Goal: Task Accomplishment & Management: Manage account settings

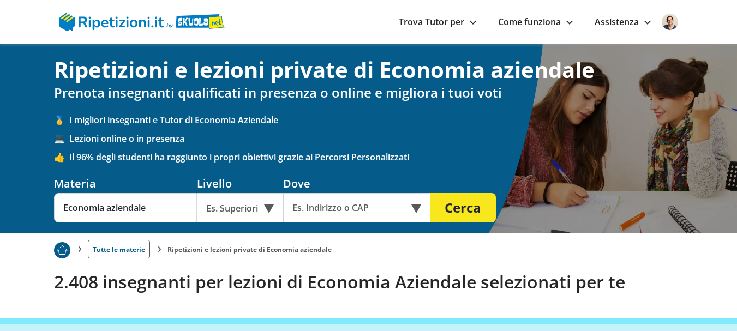
click at [666, 28] on img at bounding box center [670, 22] width 16 height 16
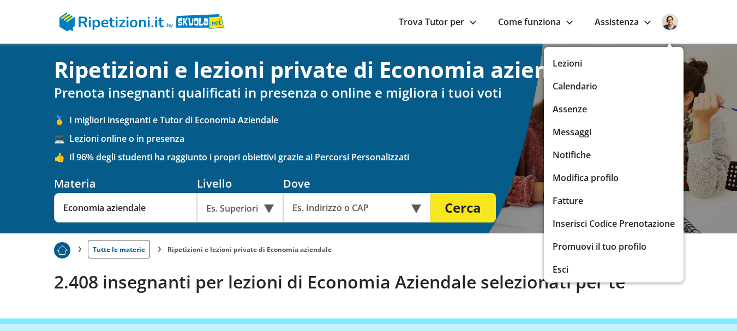
click at [601, 89] on link "Calendario" at bounding box center [614, 86] width 122 height 15
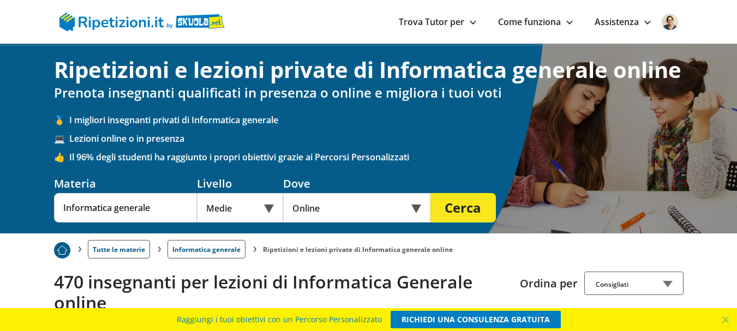
click at [674, 16] on img at bounding box center [670, 22] width 16 height 16
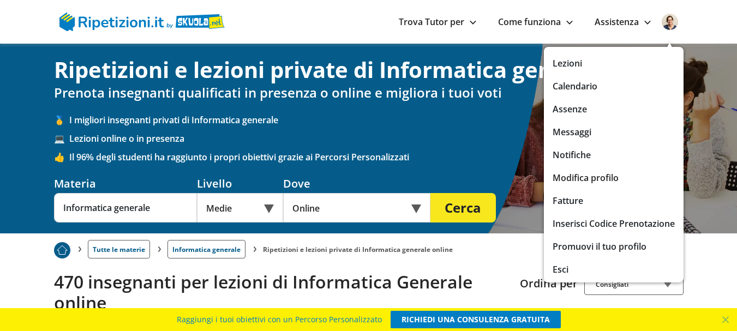
click at [576, 181] on link "Modifica profilo" at bounding box center [614, 177] width 122 height 15
